Goal: Transaction & Acquisition: Purchase product/service

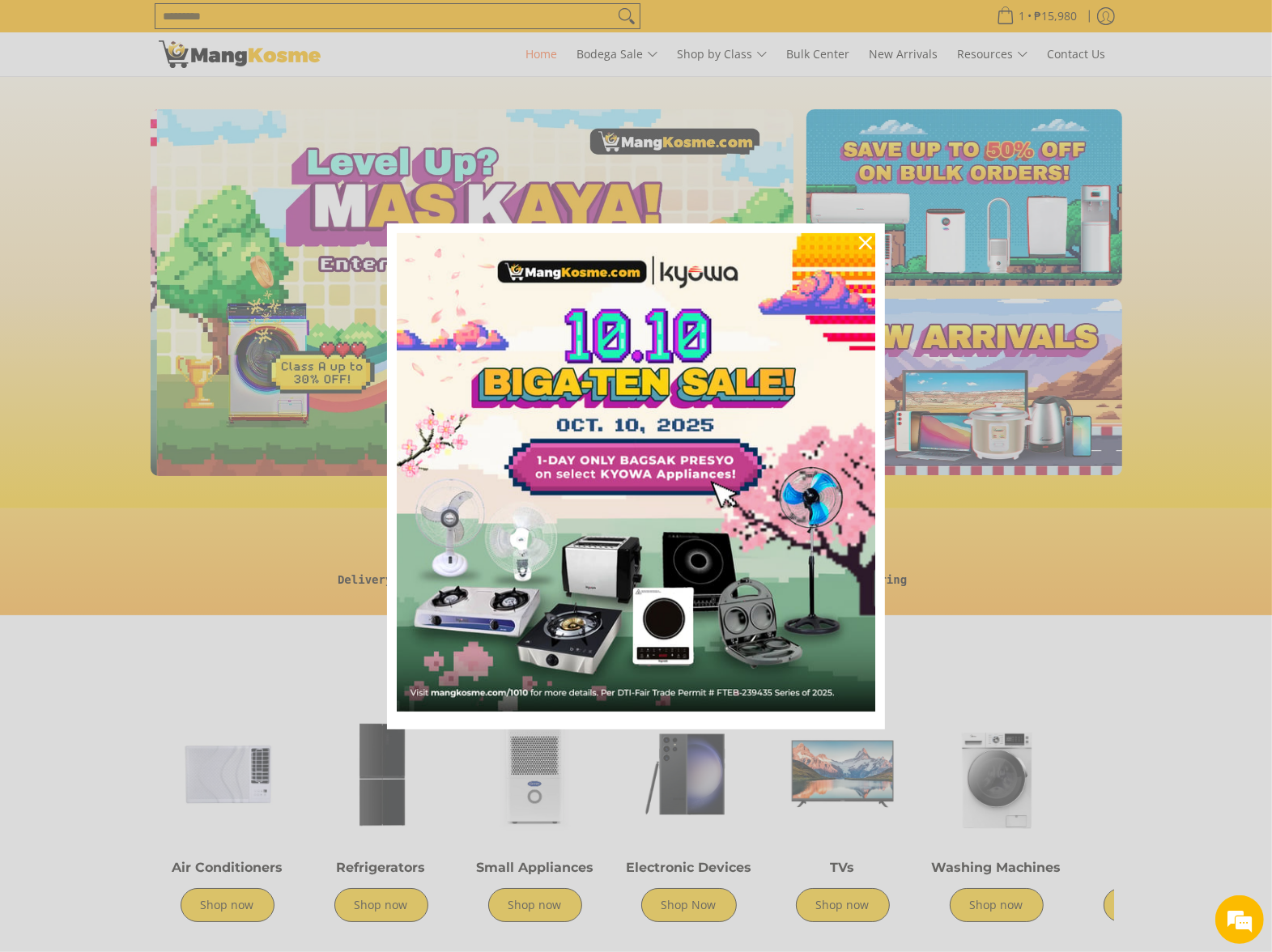
scroll to position [0, 644]
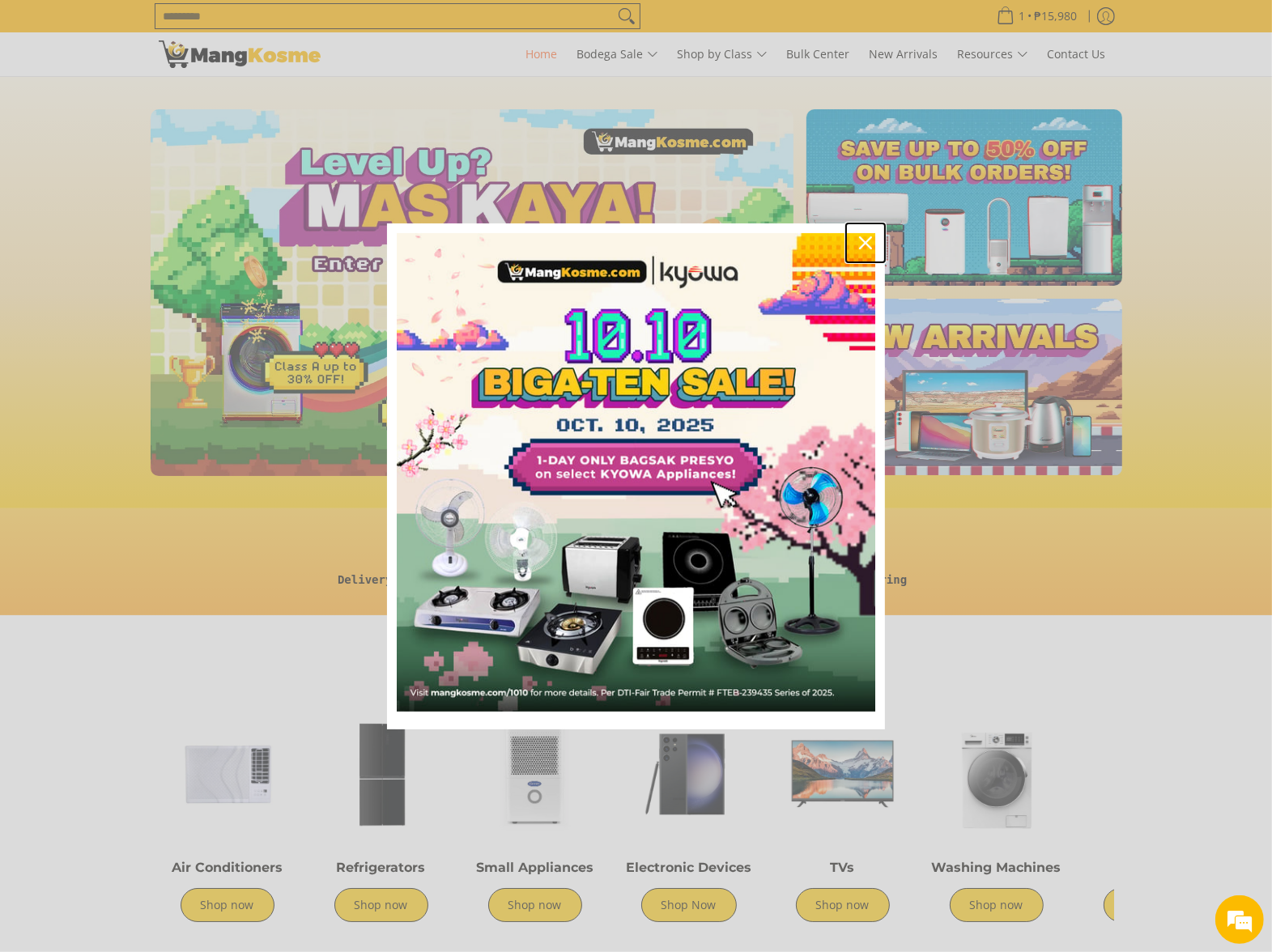
click at [876, 240] on div "Close" at bounding box center [866, 243] width 26 height 26
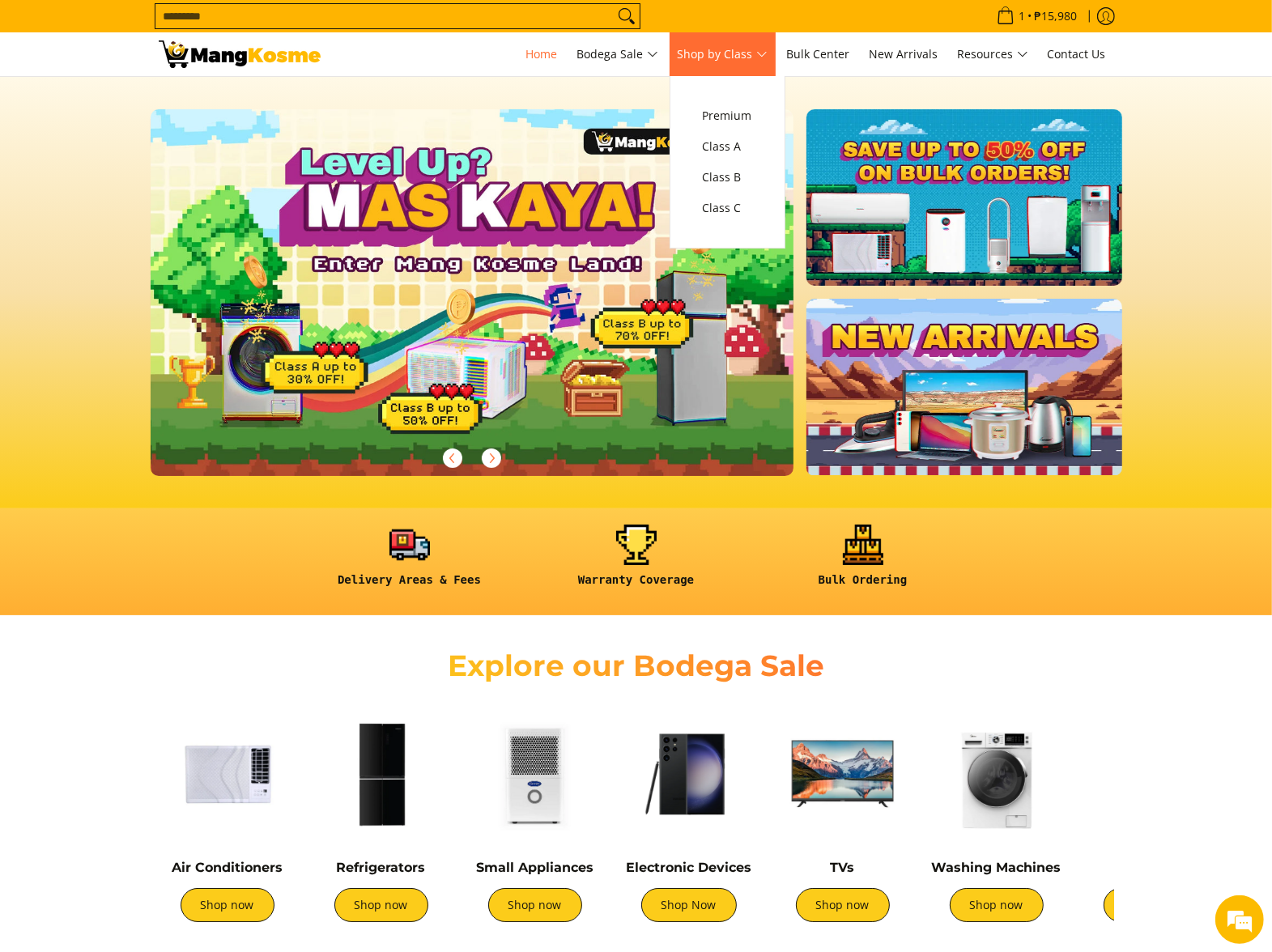
click at [755, 55] on span "Shop by Class" at bounding box center [723, 54] width 90 height 20
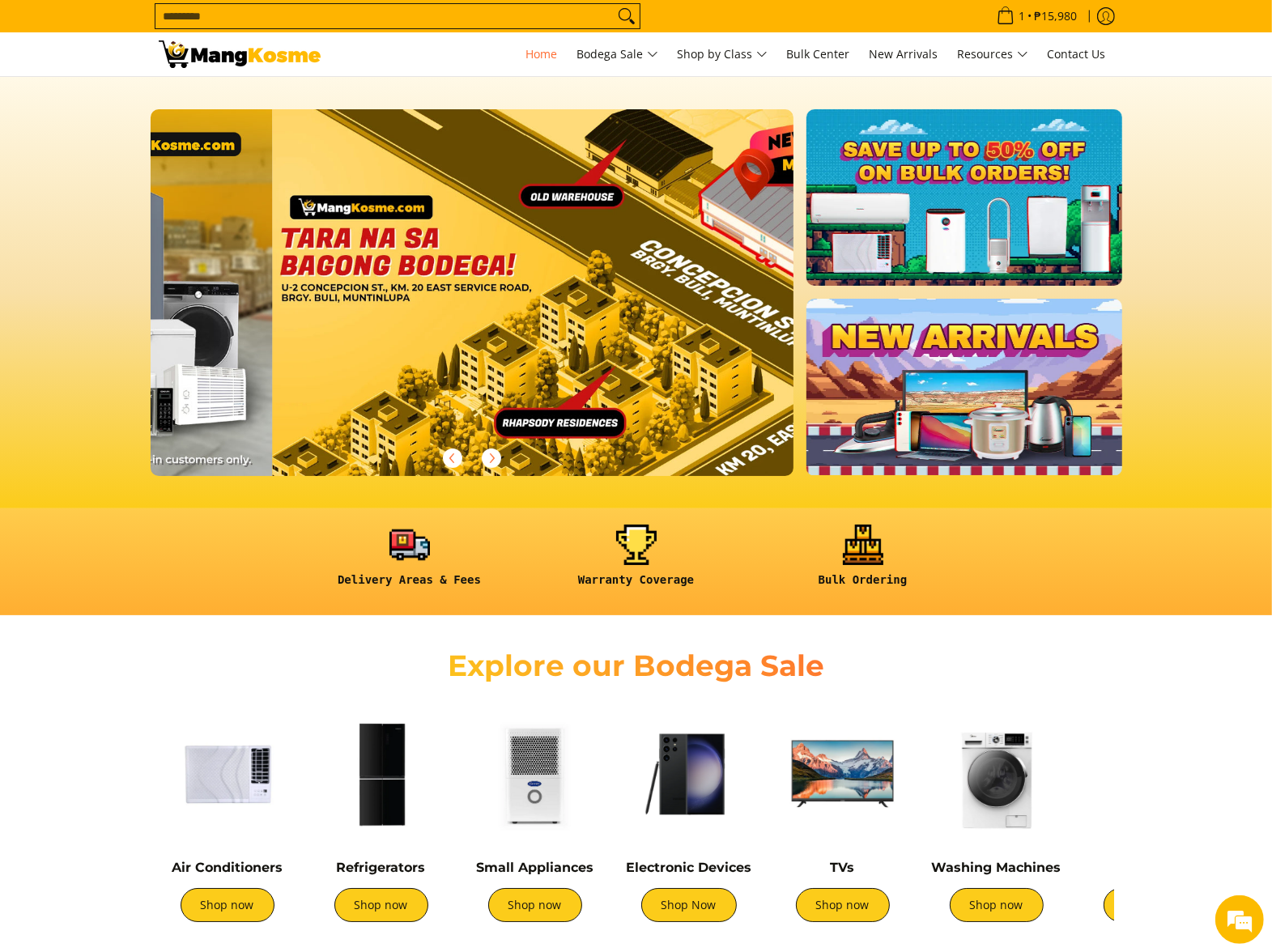
scroll to position [0, 2576]
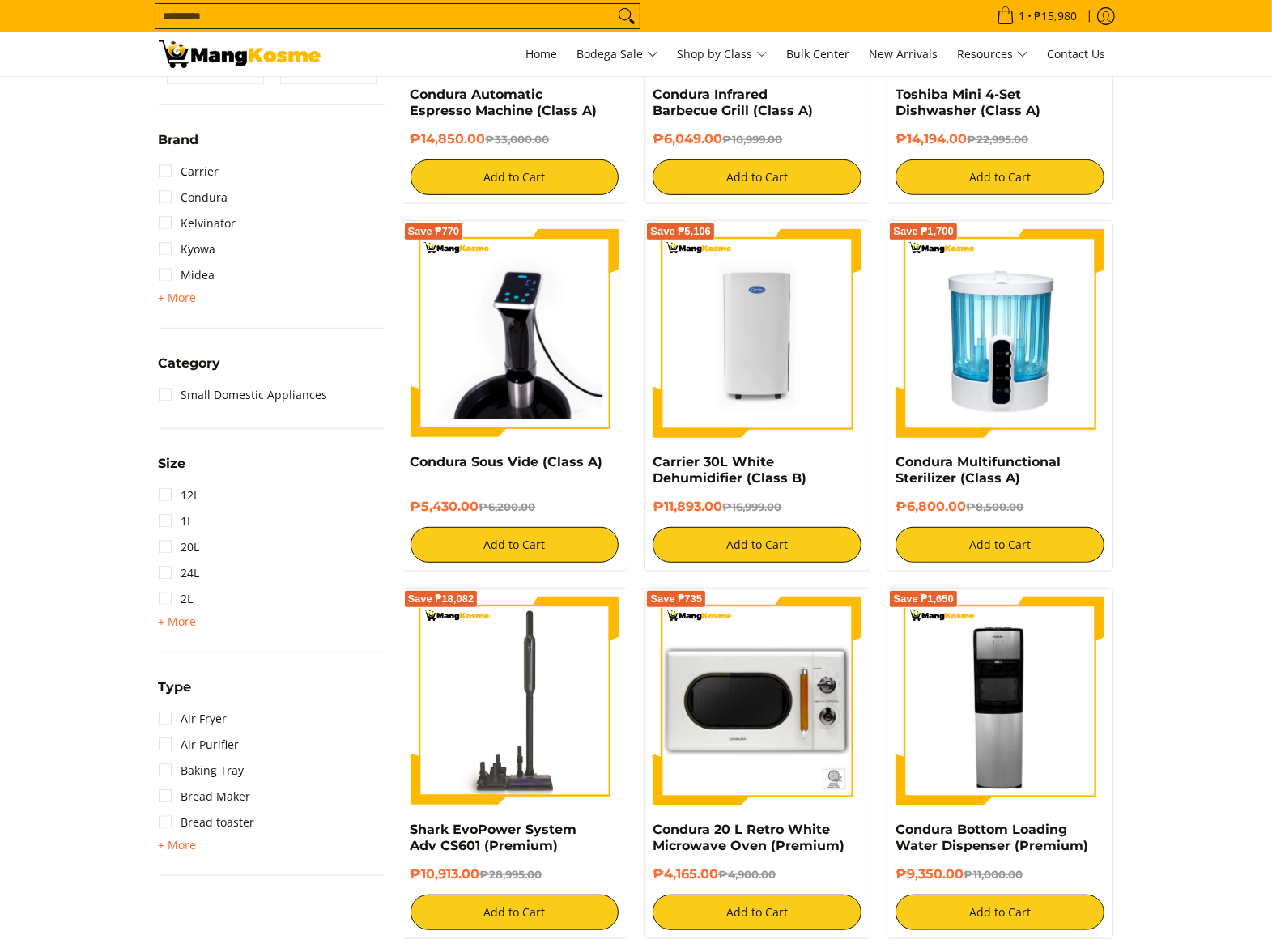
scroll to position [521, 0]
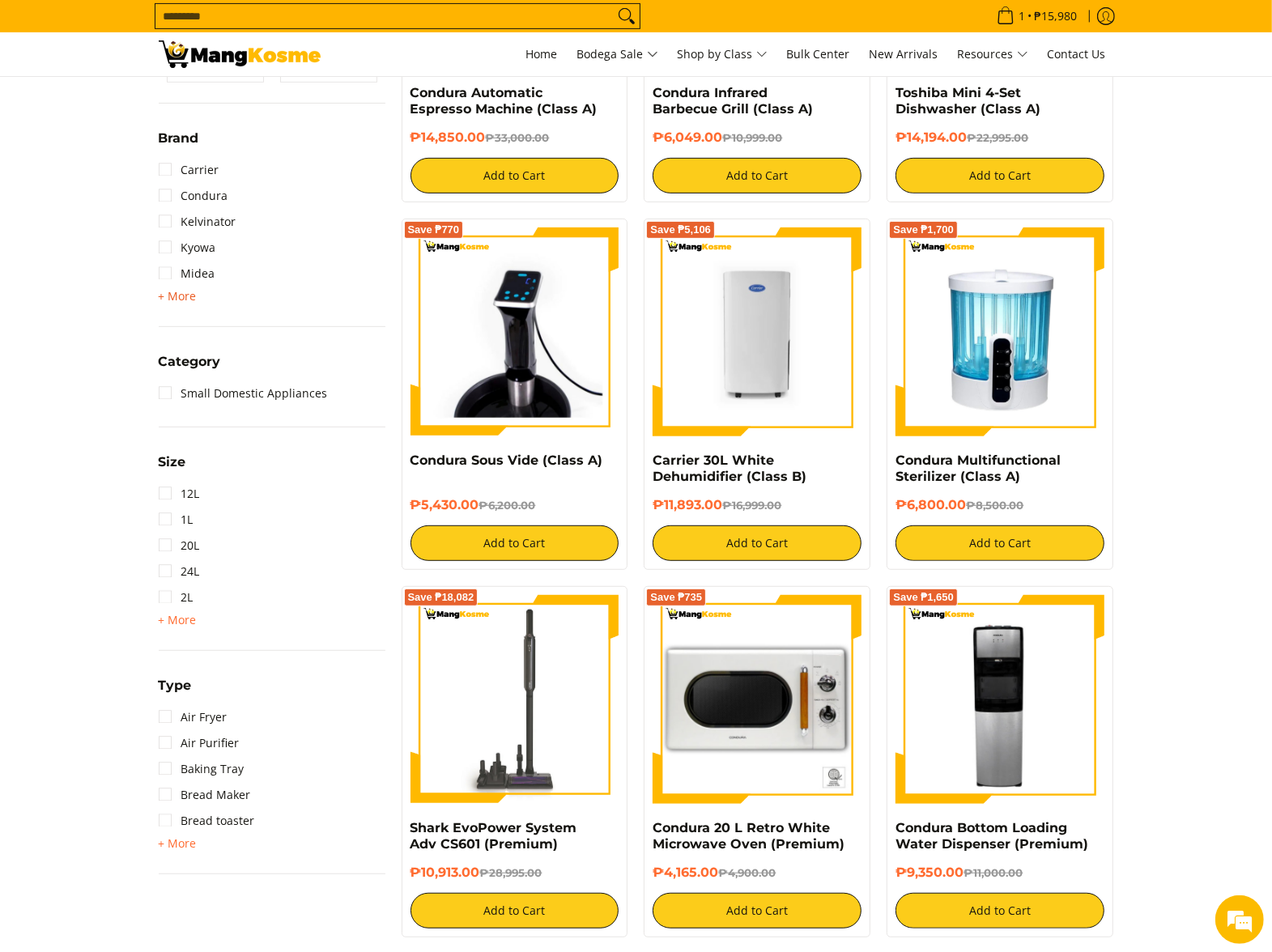
click at [182, 298] on span "+ More" at bounding box center [177, 296] width 38 height 13
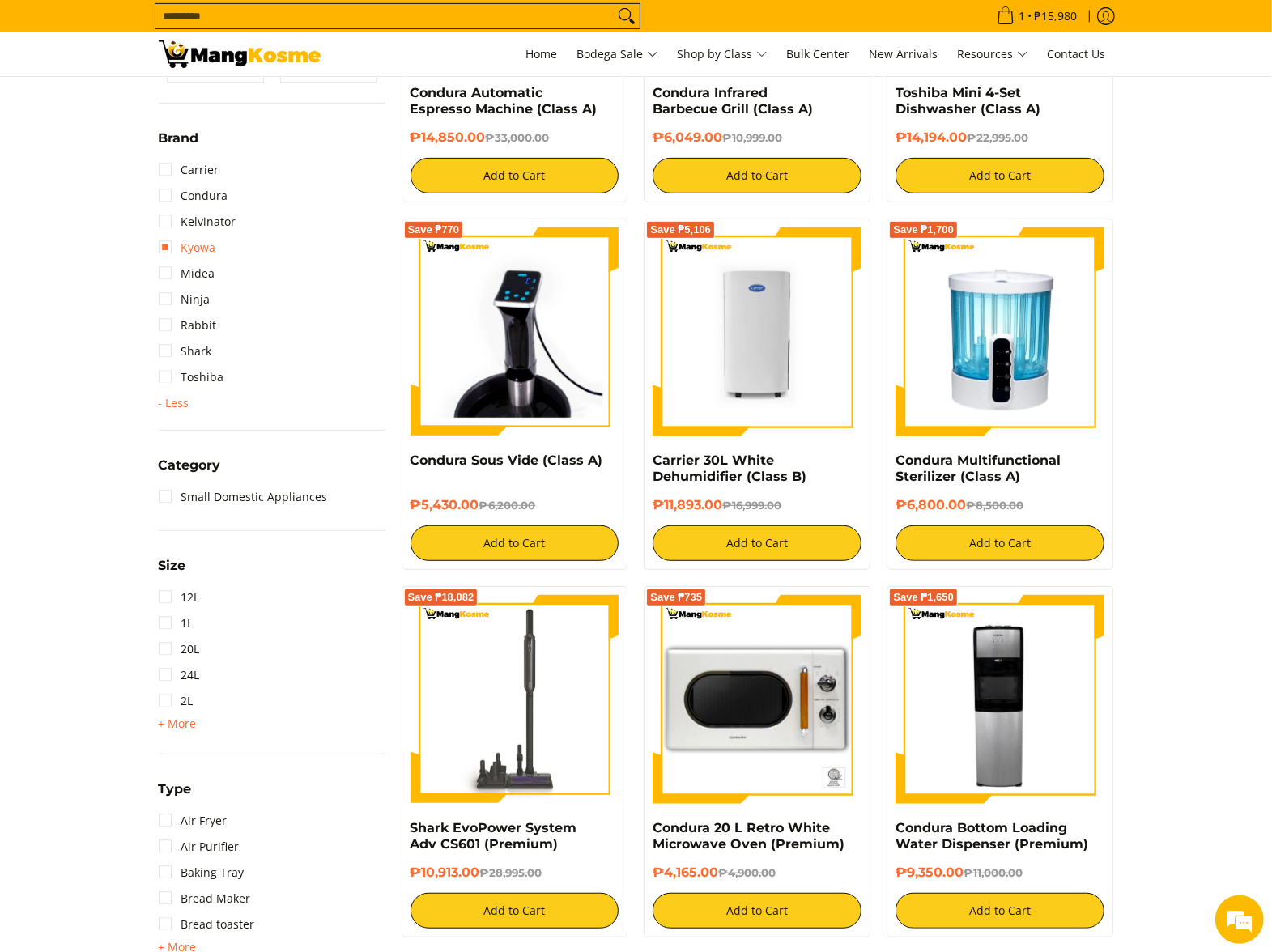
click at [192, 244] on link "Kyowa" at bounding box center [187, 248] width 57 height 26
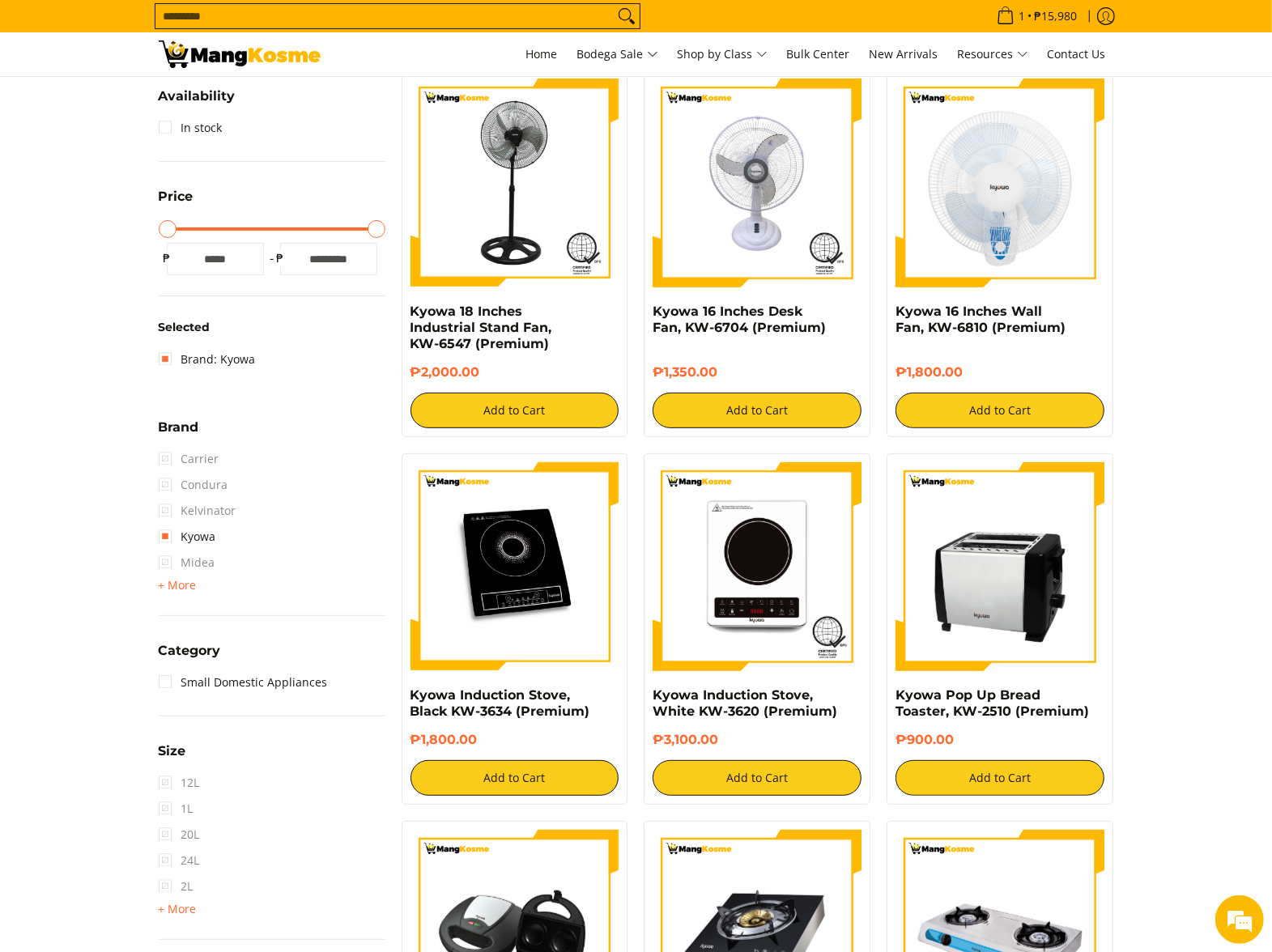
scroll to position [305, 0]
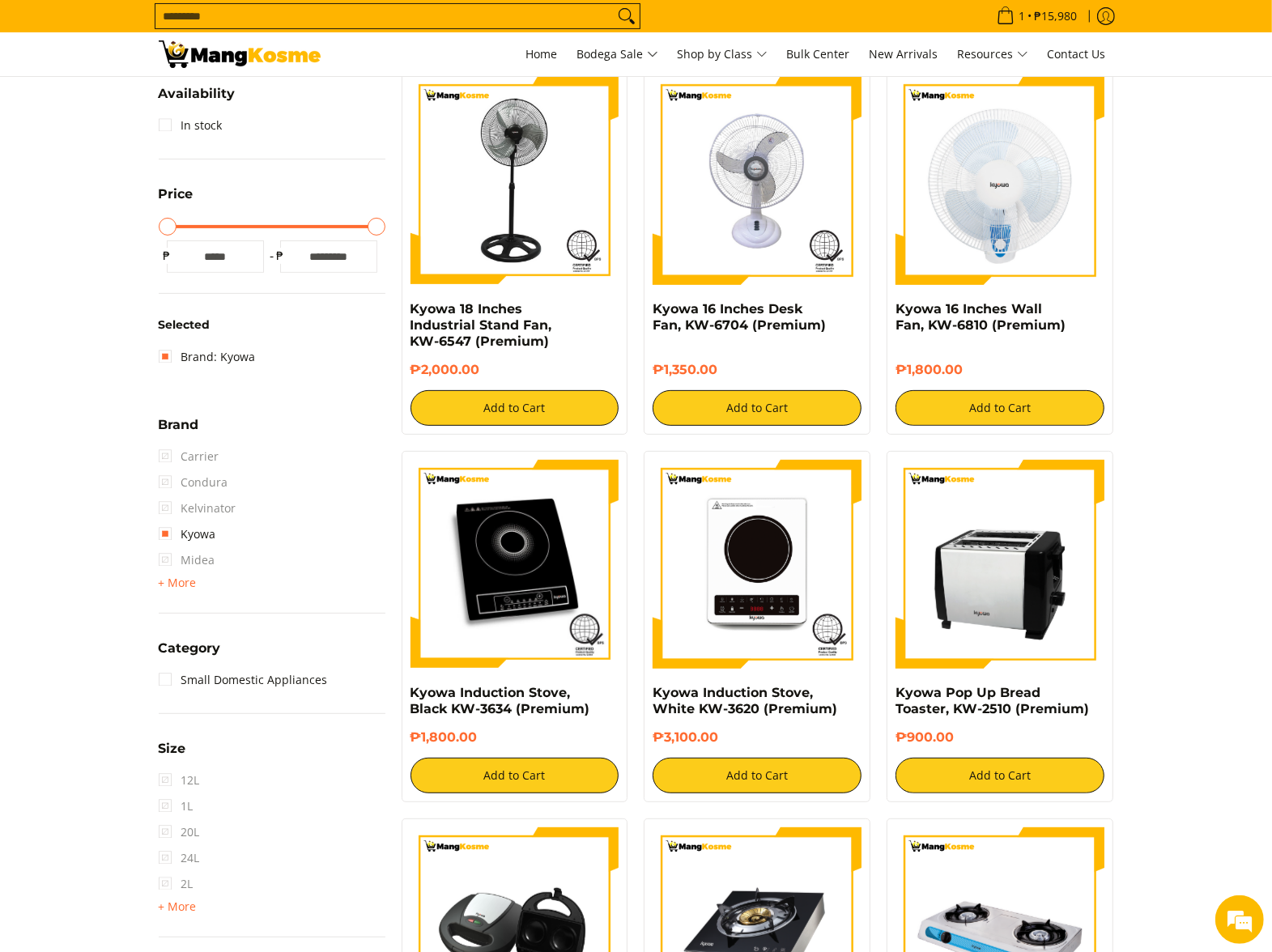
click at [250, 11] on input "Search..." at bounding box center [385, 17] width 459 height 25
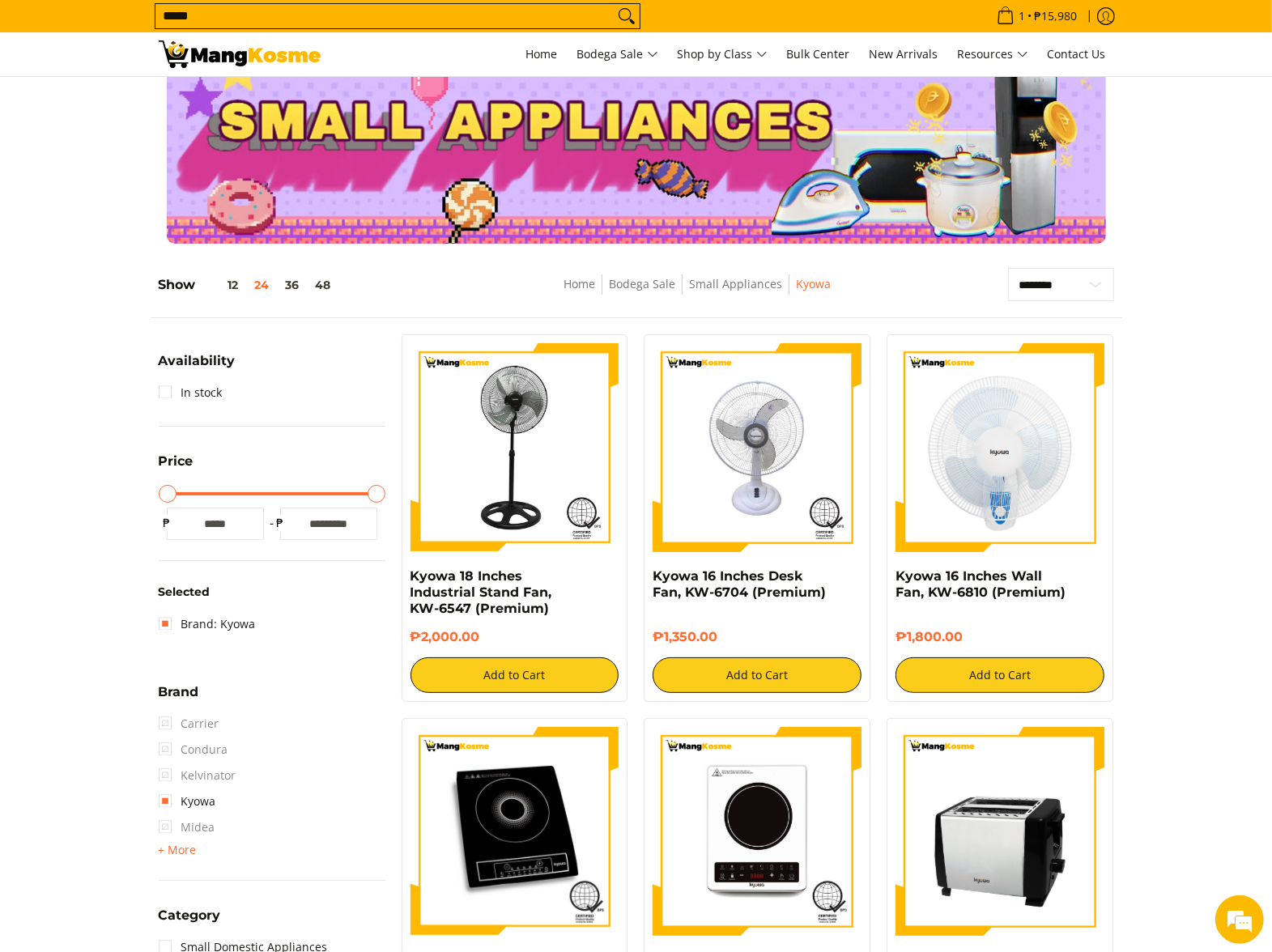
scroll to position [0, 0]
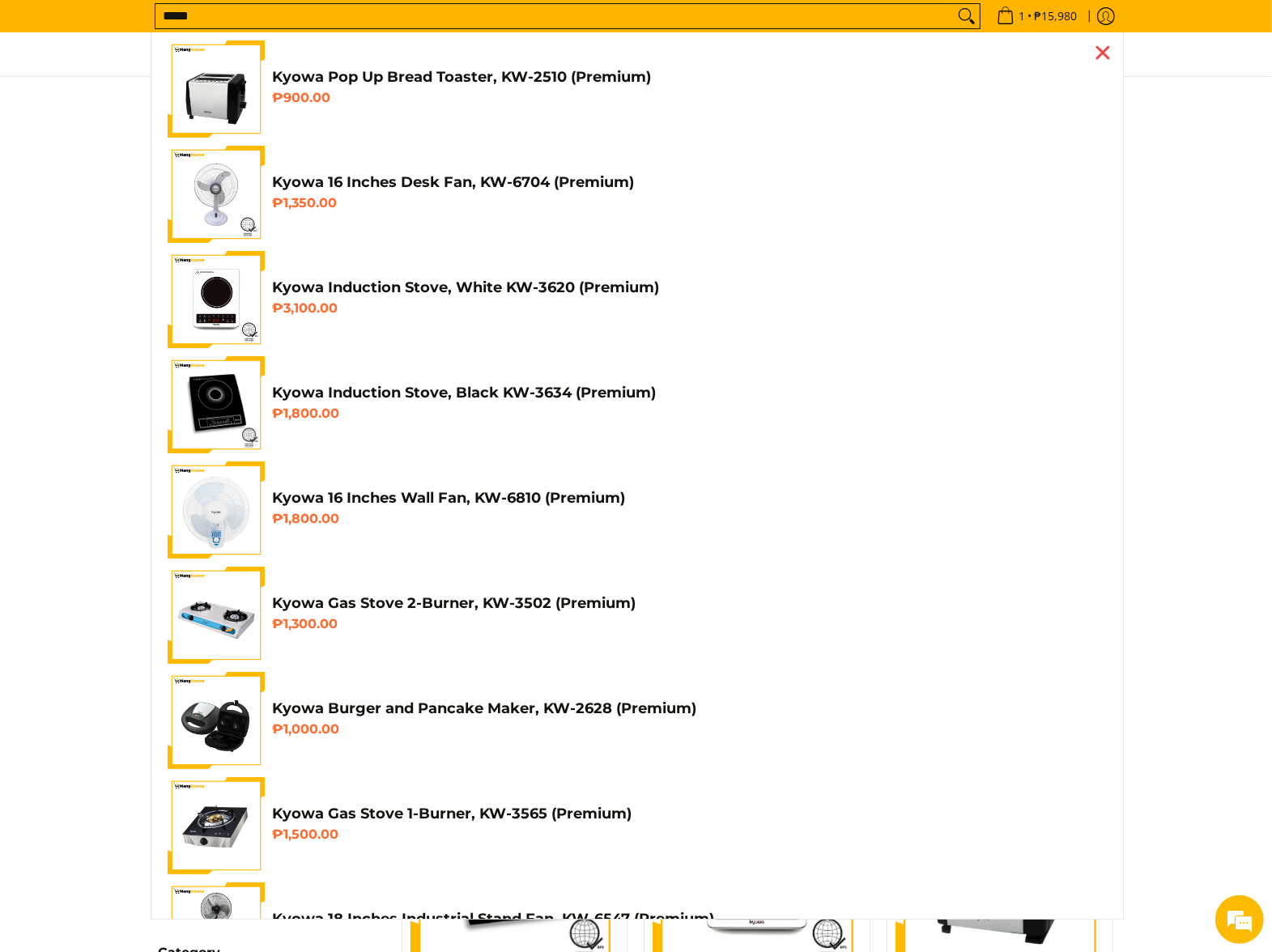
type input "*****"
click at [1091, 54] on div "Close pop up" at bounding box center [1103, 53] width 25 height 25
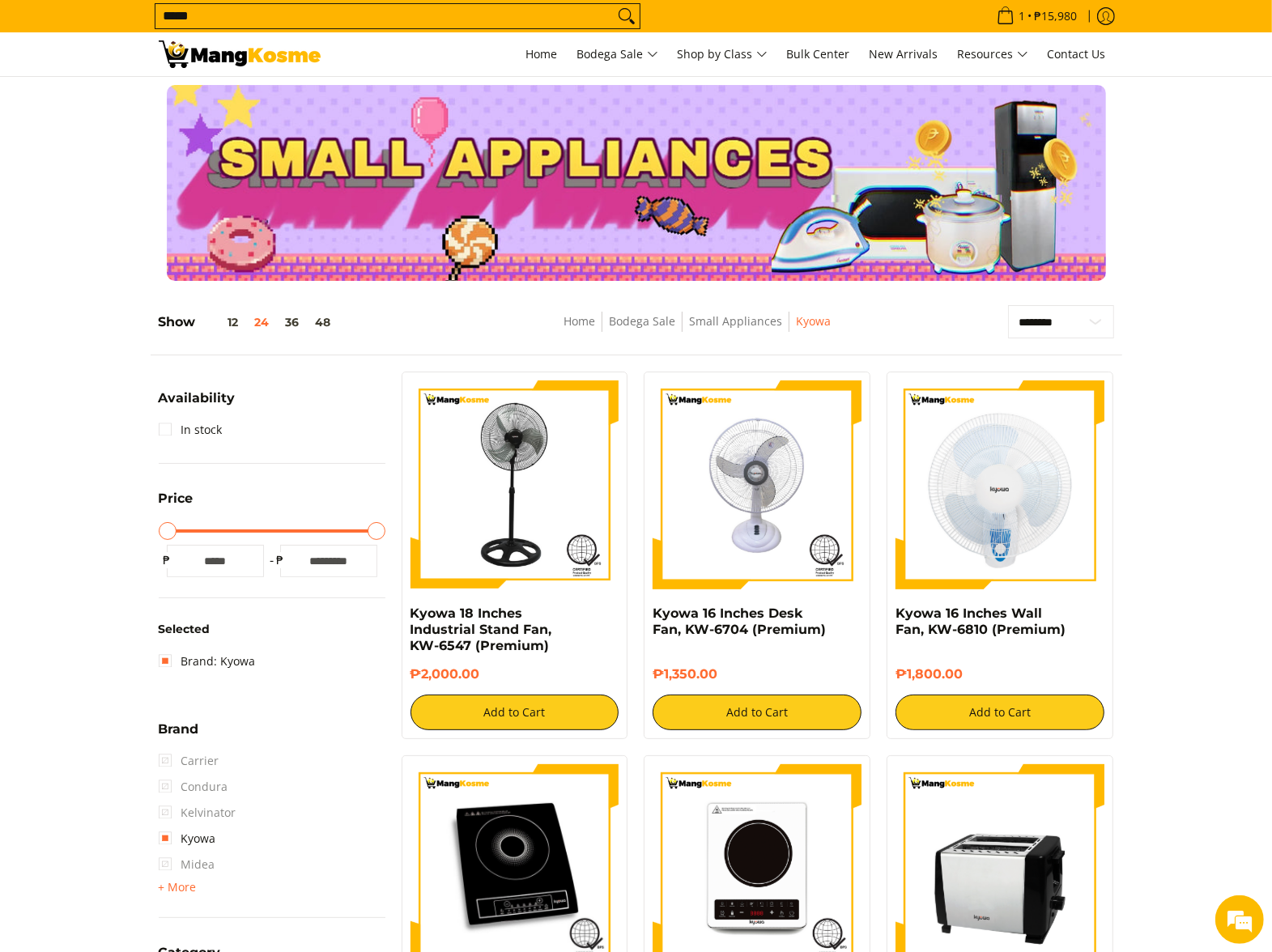
click at [1202, 350] on section "**********" at bounding box center [636, 890] width 1272 height 1201
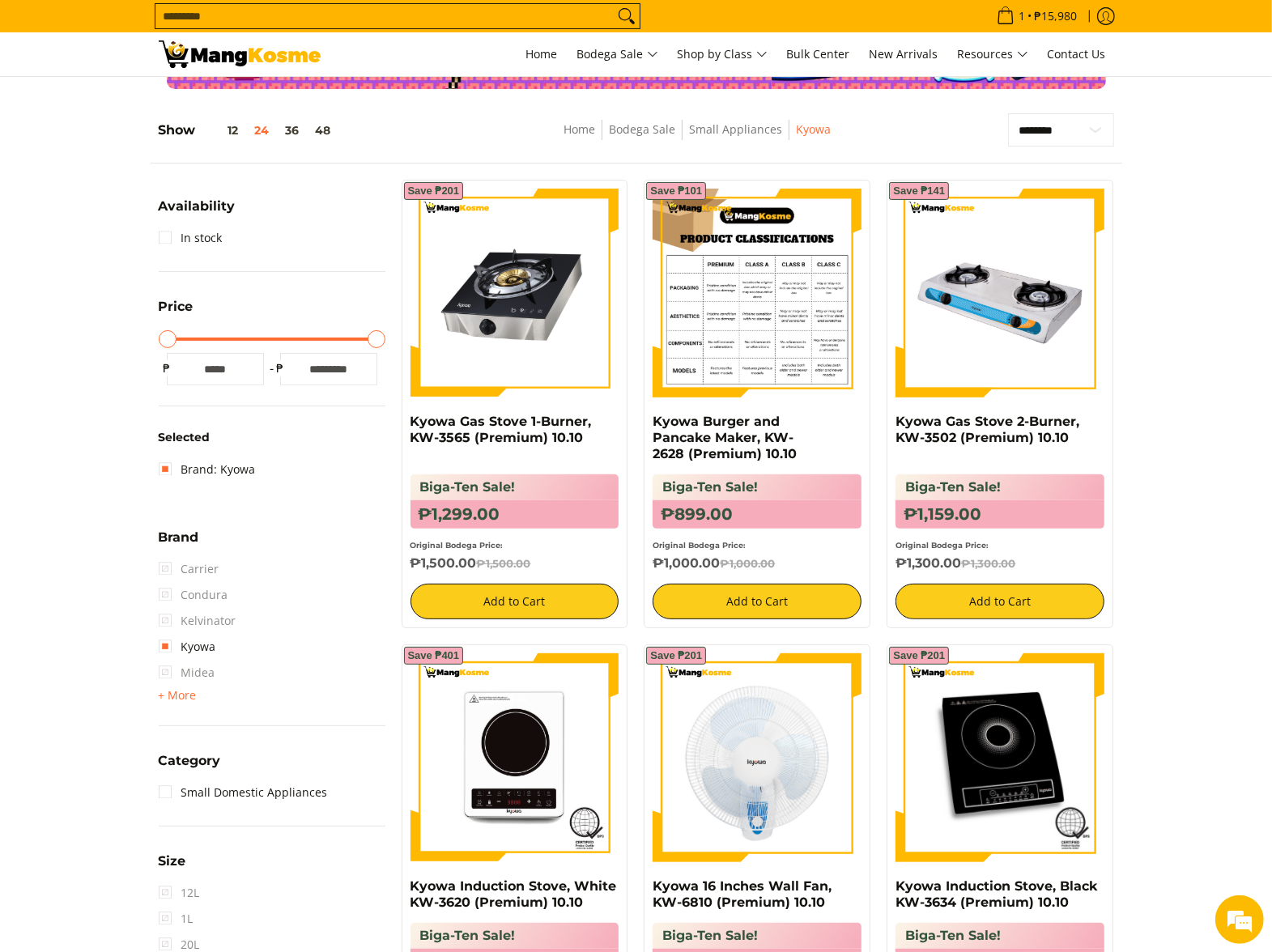
scroll to position [109, 0]
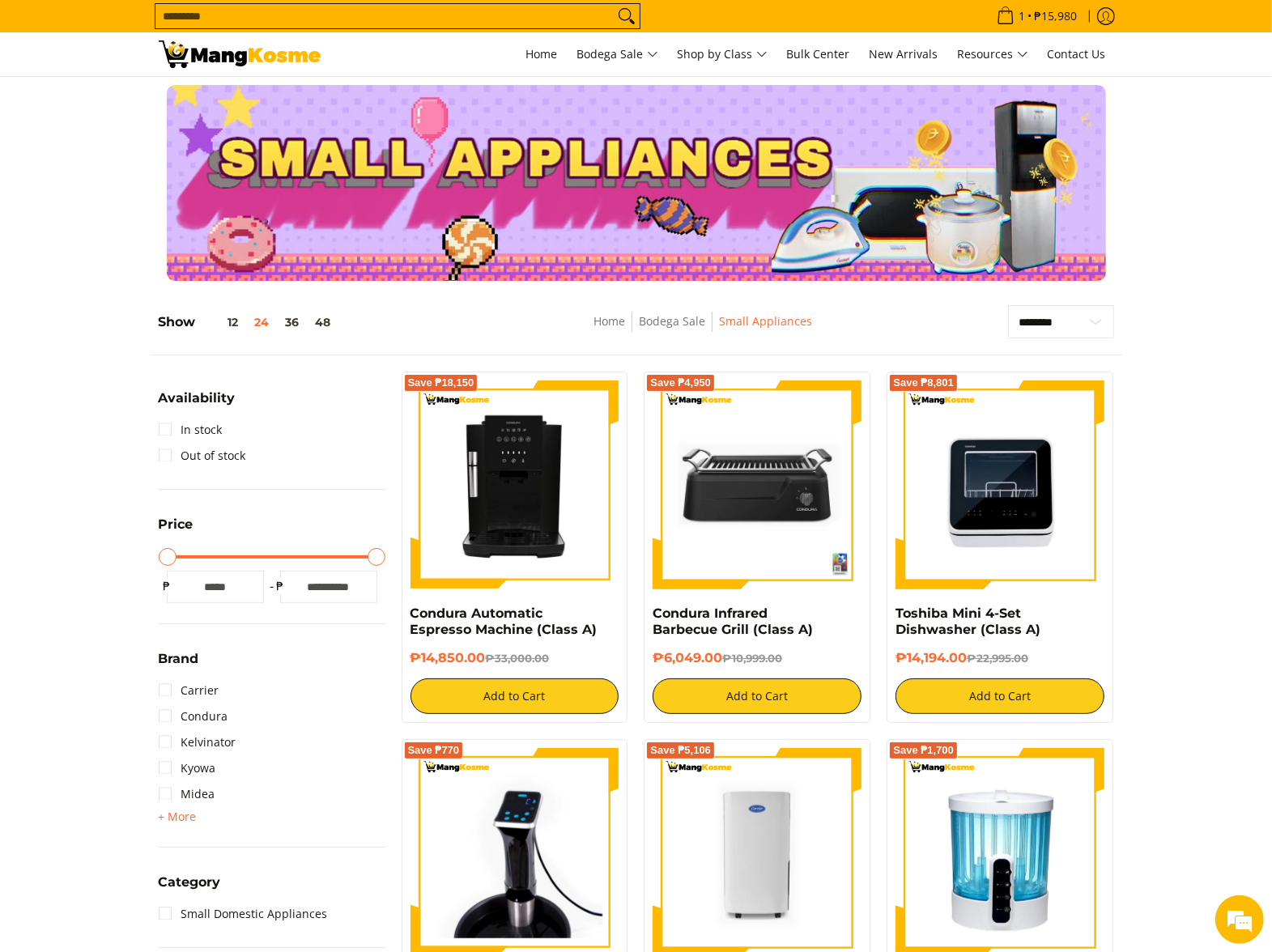
click at [316, 47] on img at bounding box center [240, 54] width 162 height 27
click at [322, 11] on input "Search..." at bounding box center [385, 17] width 459 height 25
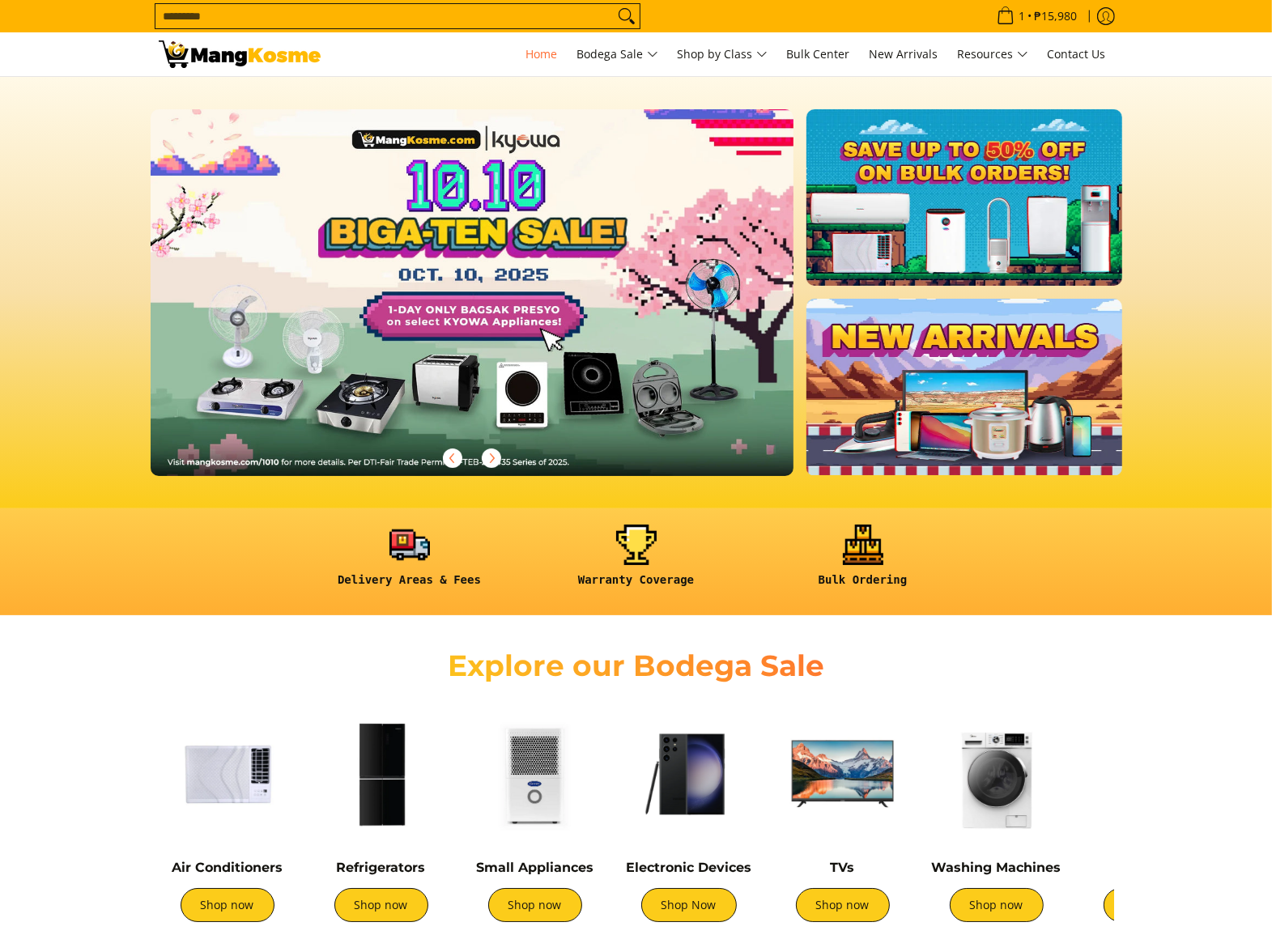
click at [322, 11] on input "Search..." at bounding box center [385, 17] width 459 height 25
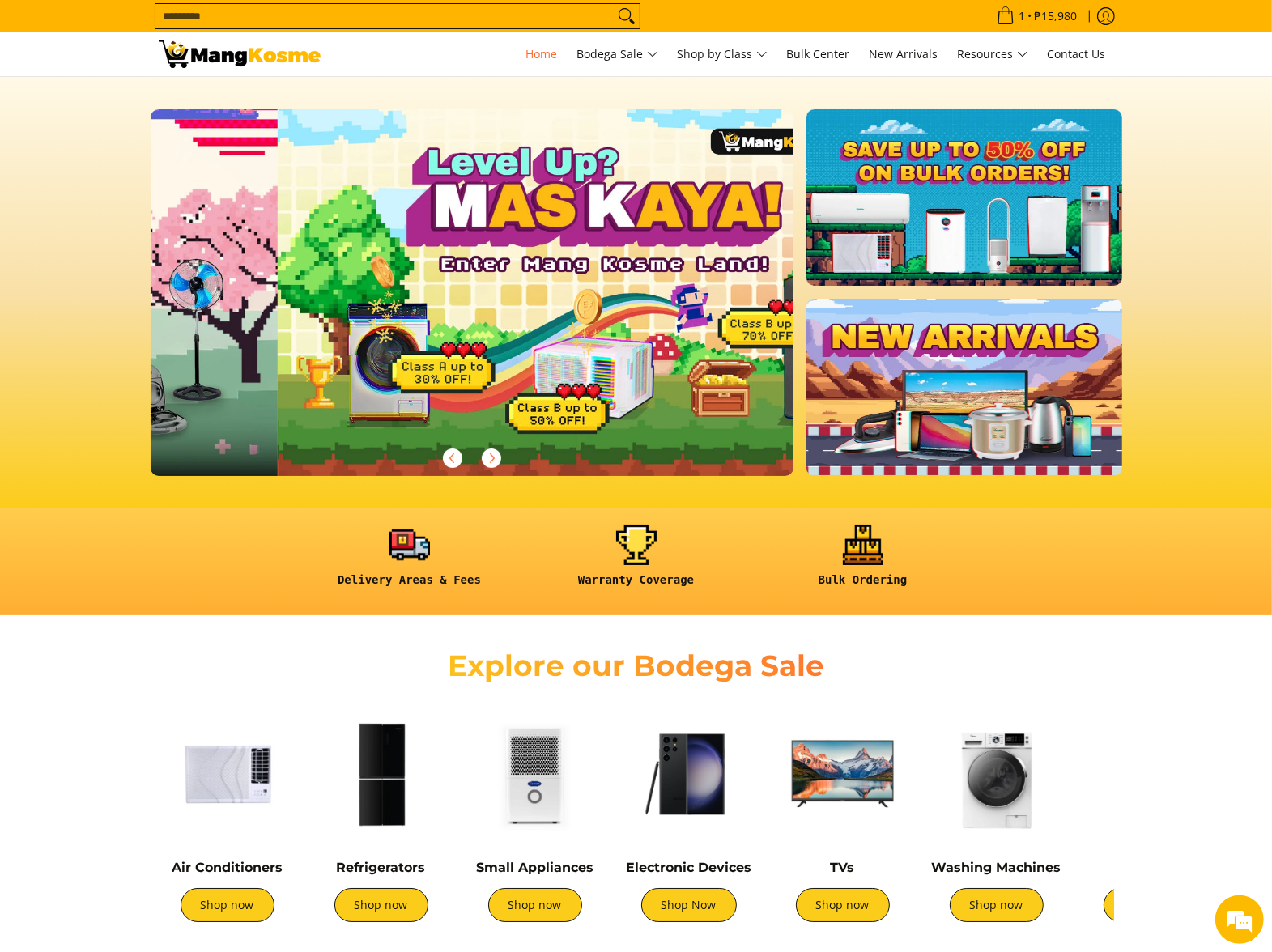
scroll to position [0, 644]
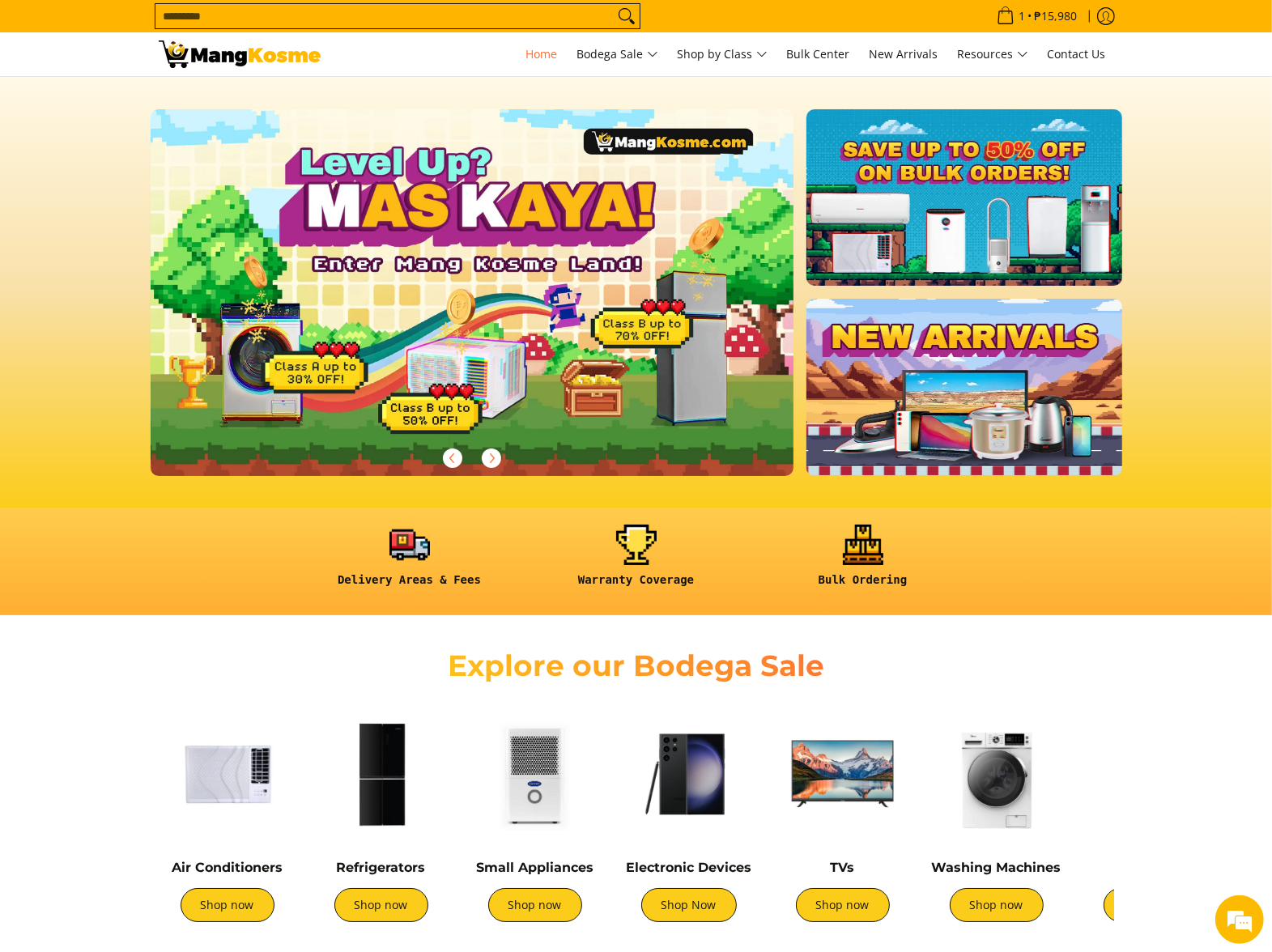
type input "*"
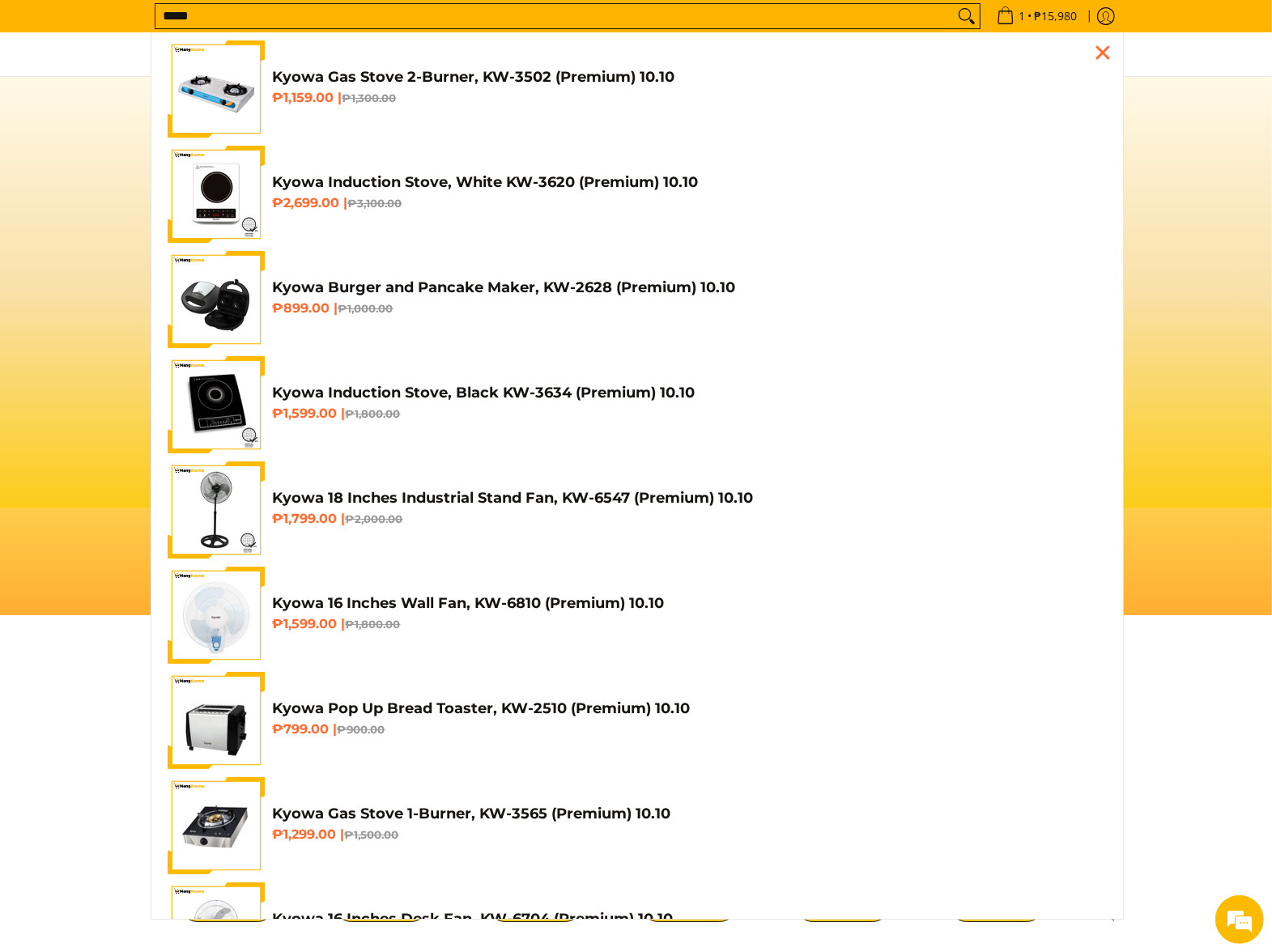
scroll to position [0, 1288]
type input "*****"
click at [456, 98] on h6 "₱1,159.00 | ₱1,300.00" at bounding box center [690, 97] width 835 height 16
